Goal: Task Accomplishment & Management: Manage account settings

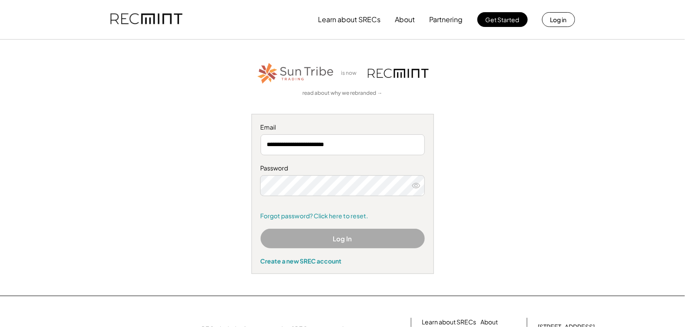
click at [341, 239] on button "Log In" at bounding box center [343, 239] width 164 height 20
click at [415, 185] on icon at bounding box center [416, 185] width 9 height 9
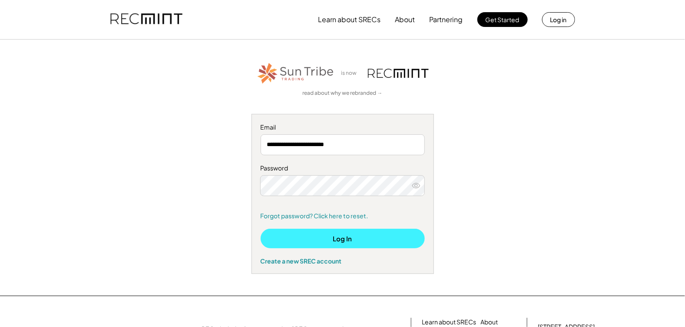
click at [337, 236] on button "Log In" at bounding box center [343, 239] width 164 height 20
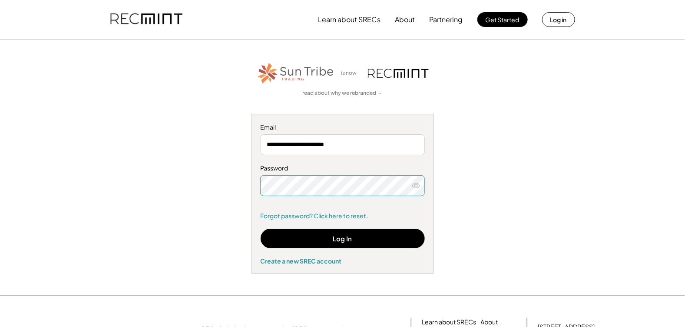
click at [358, 146] on input "**********" at bounding box center [343, 144] width 164 height 21
click at [245, 191] on div "**********" at bounding box center [342, 167] width 535 height 213
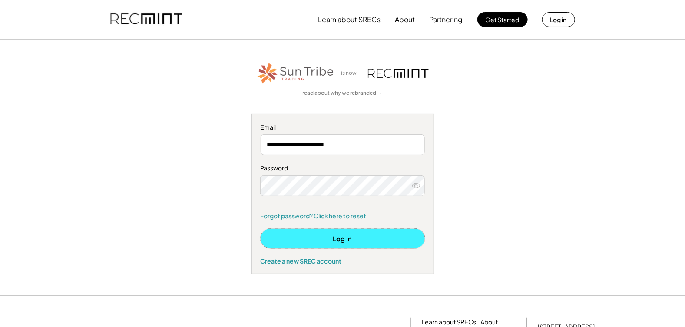
click at [337, 240] on button "Log In" at bounding box center [343, 239] width 164 height 20
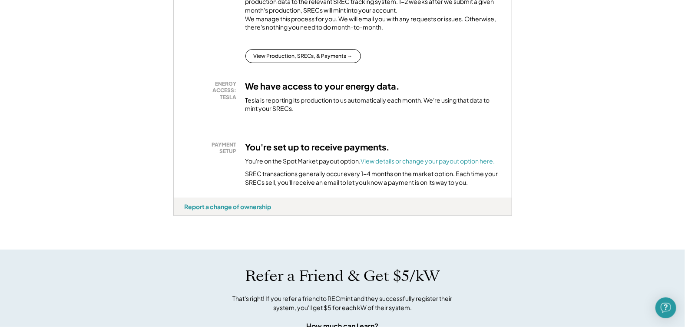
scroll to position [217, 0]
click at [376, 166] on font "View details or change your payout option here." at bounding box center [428, 162] width 134 height 8
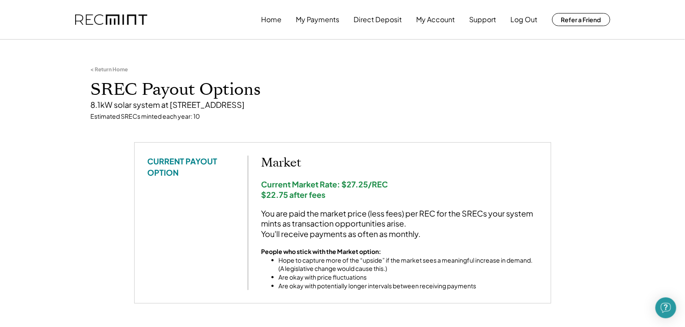
click at [112, 22] on img at bounding box center [111, 19] width 72 height 11
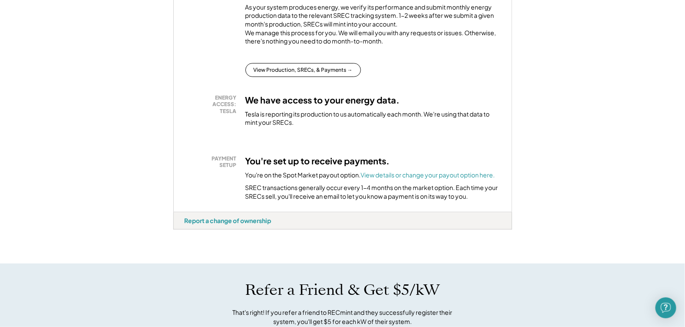
scroll to position [217, 0]
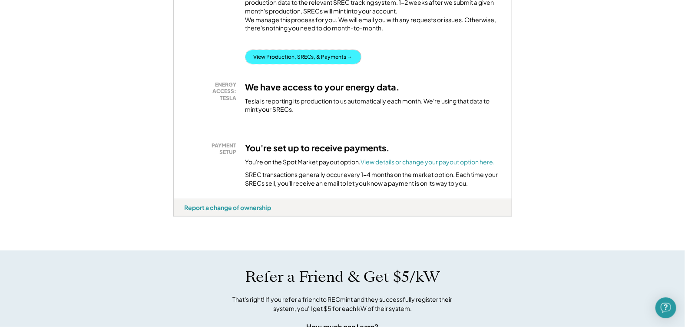
click at [292, 64] on button "View Production, SRECs, & Payments →" at bounding box center [304, 57] width 116 height 14
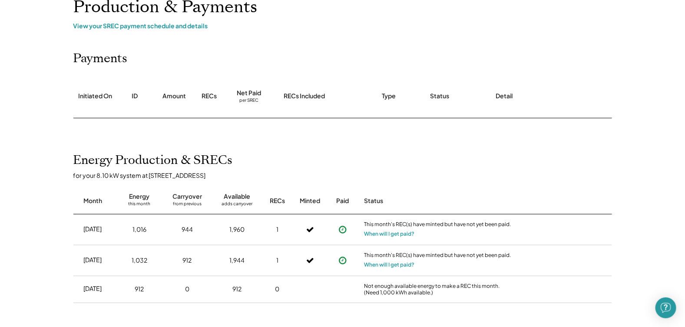
scroll to position [86, 0]
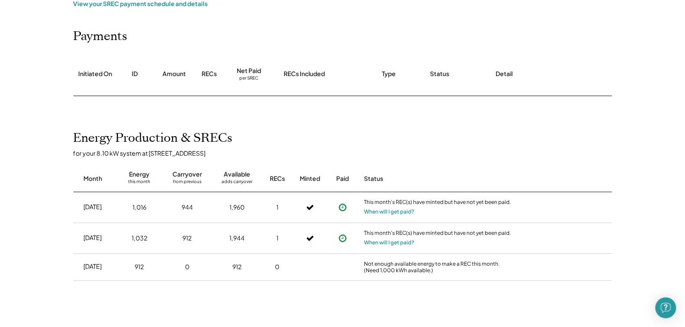
click at [201, 72] on div "RECs" at bounding box center [209, 74] width 27 height 43
click at [203, 72] on div "RECs" at bounding box center [209, 74] width 15 height 9
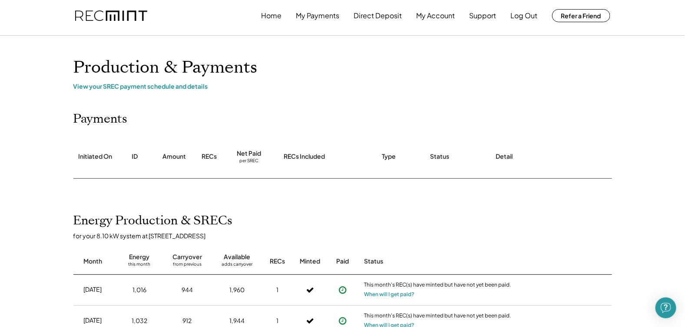
scroll to position [0, 0]
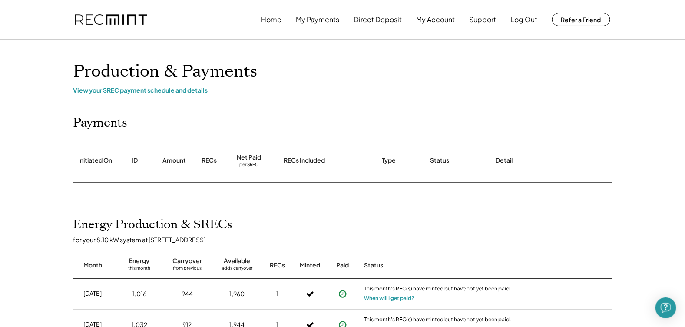
click at [189, 90] on div "View your SREC payment schedule and details" at bounding box center [342, 90] width 539 height 8
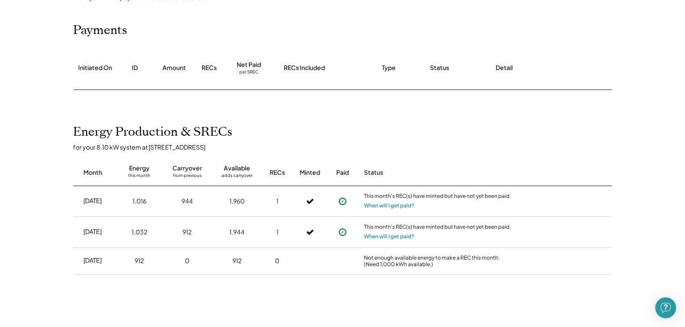
scroll to position [86, 0]
